Goal: Transaction & Acquisition: Purchase product/service

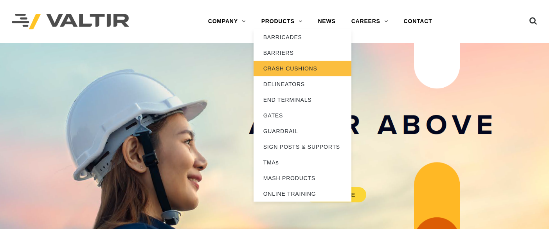
click at [282, 66] on link "CRASH CUSHIONS" at bounding box center [303, 69] width 98 height 16
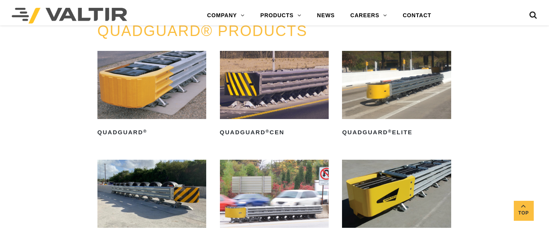
scroll to position [574, 0]
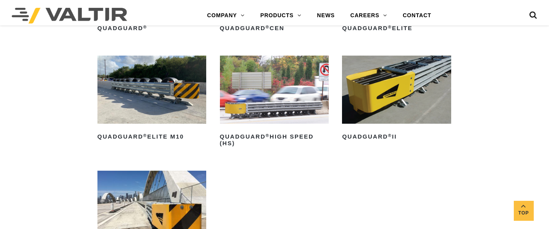
click at [406, 90] on img at bounding box center [396, 90] width 109 height 68
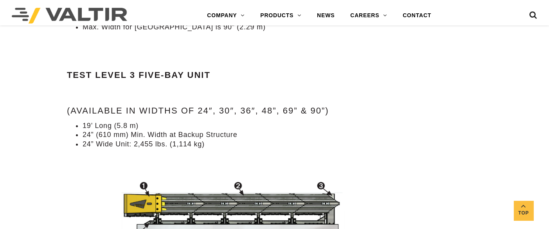
scroll to position [1043, 0]
